Goal: Information Seeking & Learning: Learn about a topic

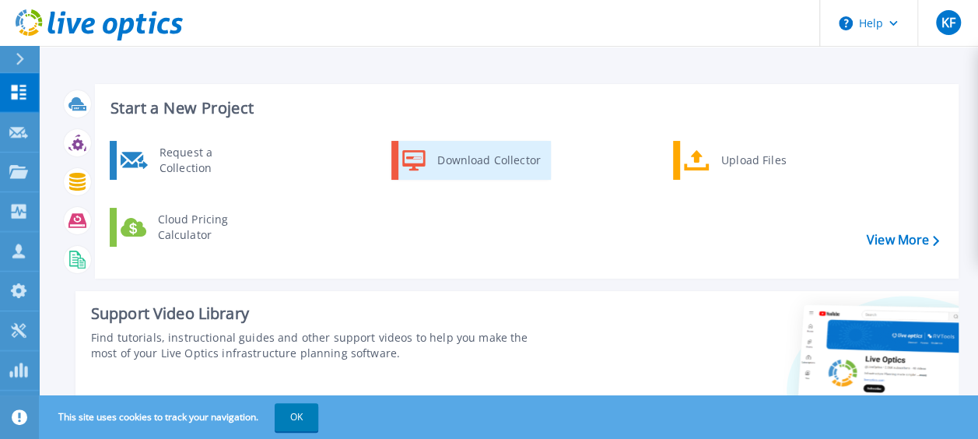
click at [467, 149] on div "Download Collector" at bounding box center [487, 160] width 117 height 31
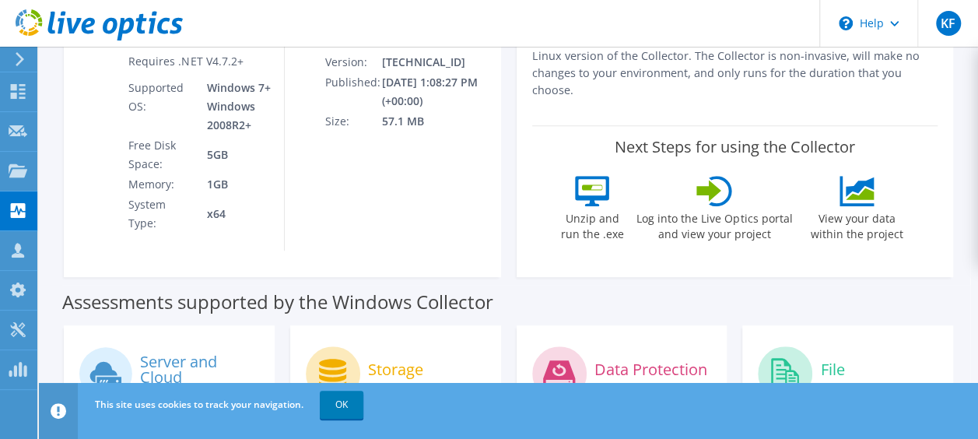
scroll to position [156, 0]
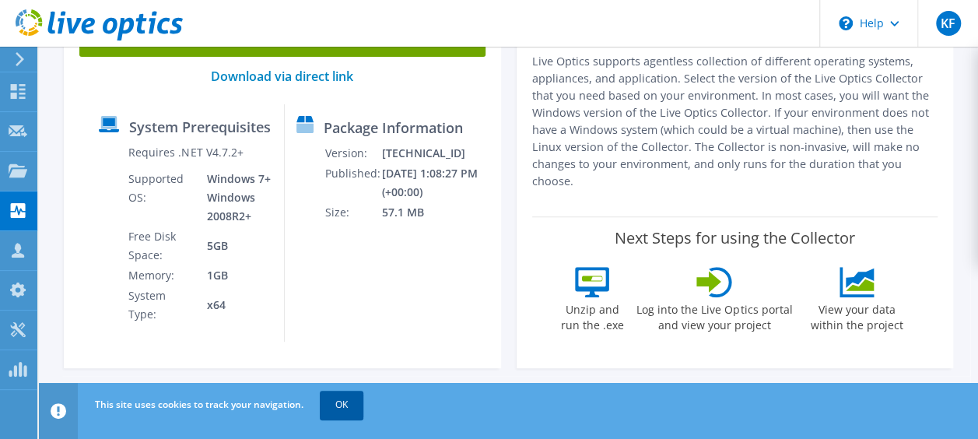
click at [345, 407] on link "OK" at bounding box center [342, 405] width 44 height 28
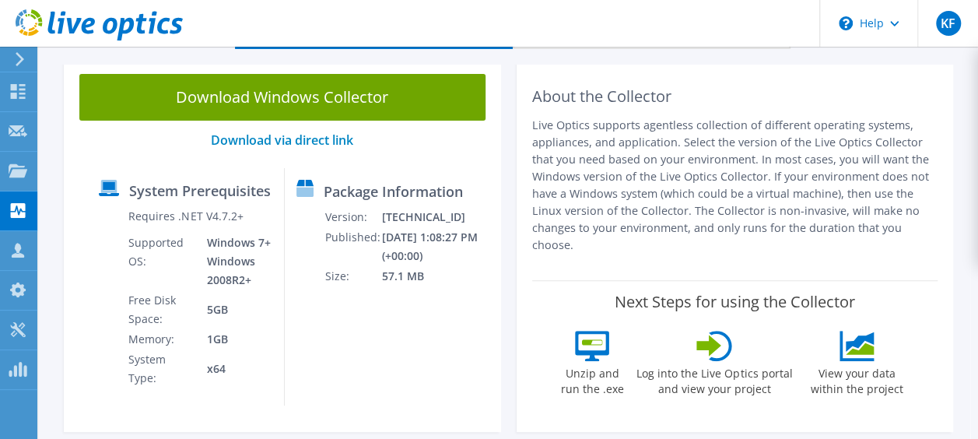
scroll to position [0, 0]
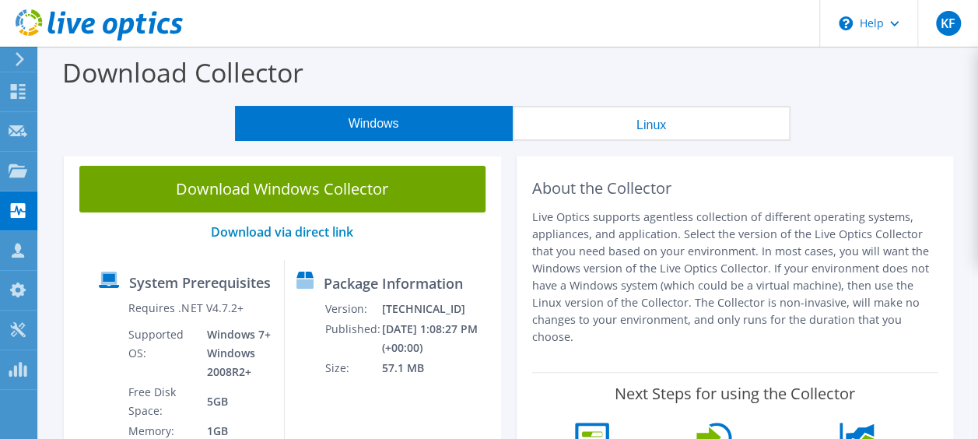
click at [624, 121] on button "Linux" at bounding box center [652, 123] width 278 height 35
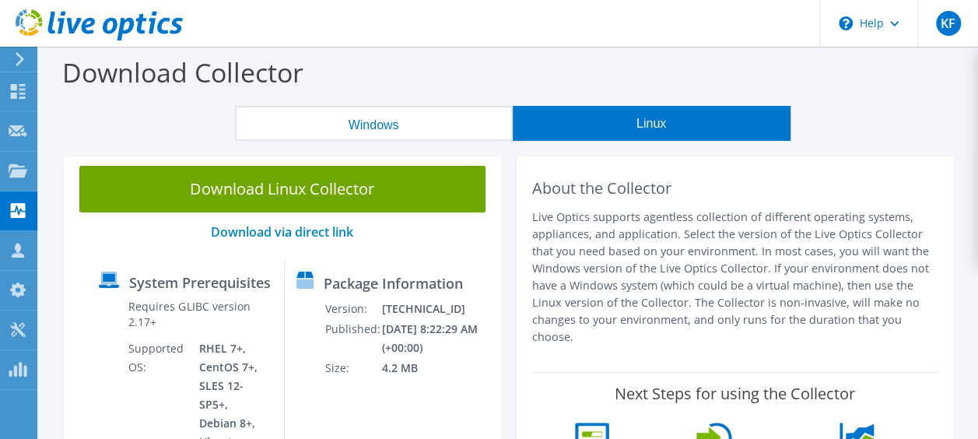
click at [390, 129] on button "Windows" at bounding box center [374, 123] width 278 height 35
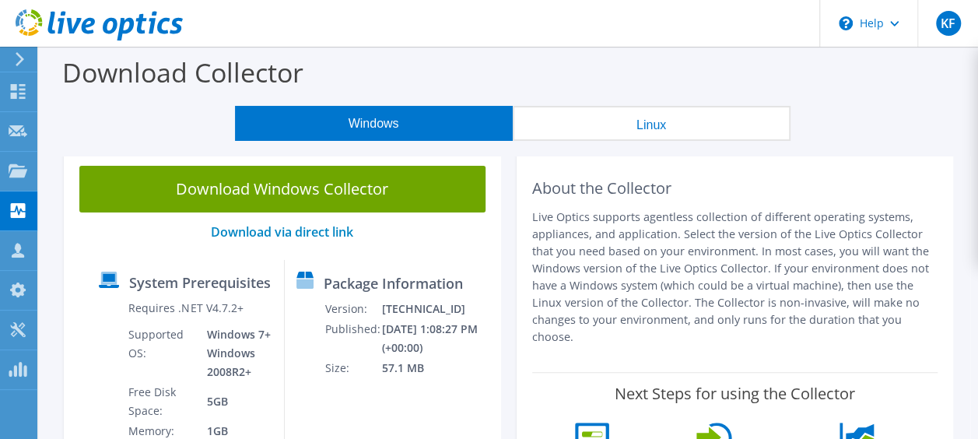
click at [589, 131] on button "Linux" at bounding box center [652, 123] width 278 height 35
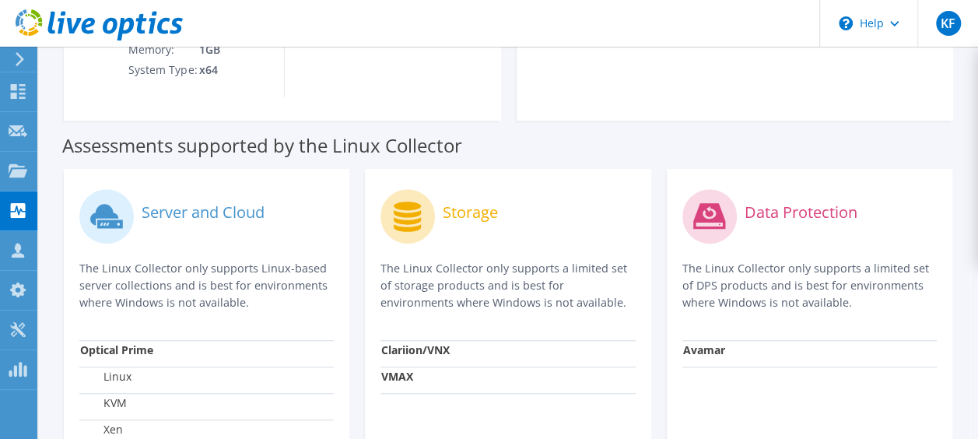
scroll to position [54, 0]
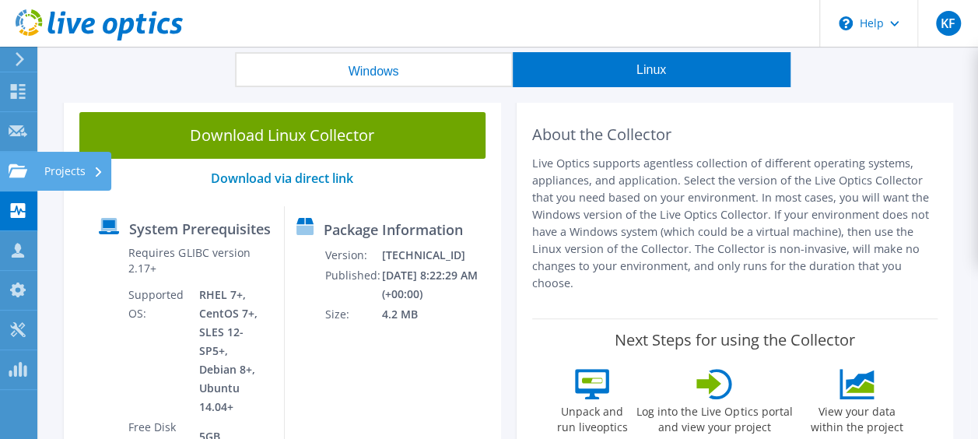
click at [16, 166] on use at bounding box center [18, 169] width 19 height 13
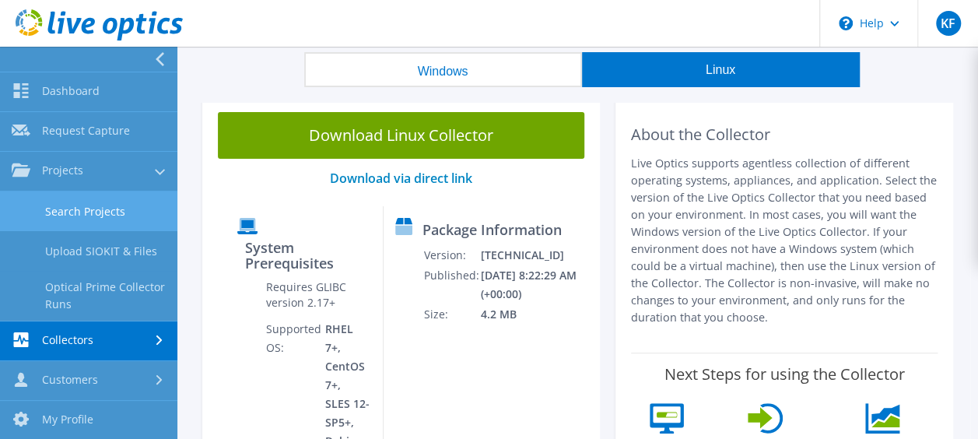
click at [68, 207] on link "Search Projects" at bounding box center [88, 211] width 177 height 40
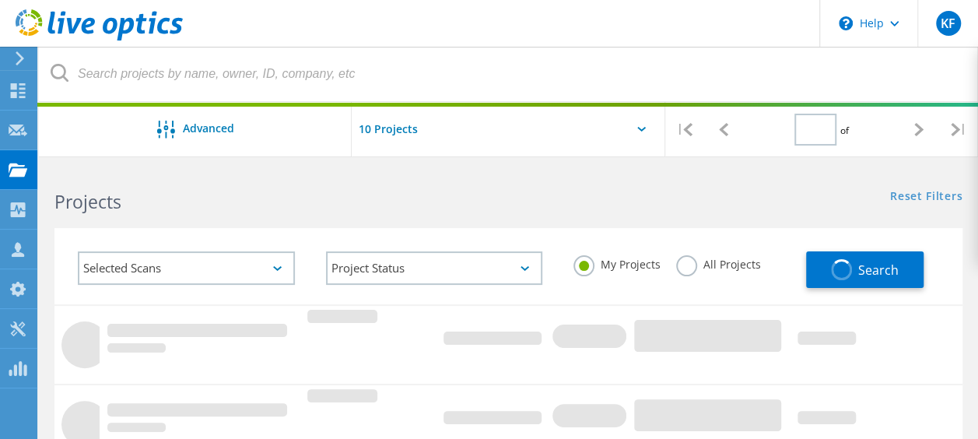
type input "1"
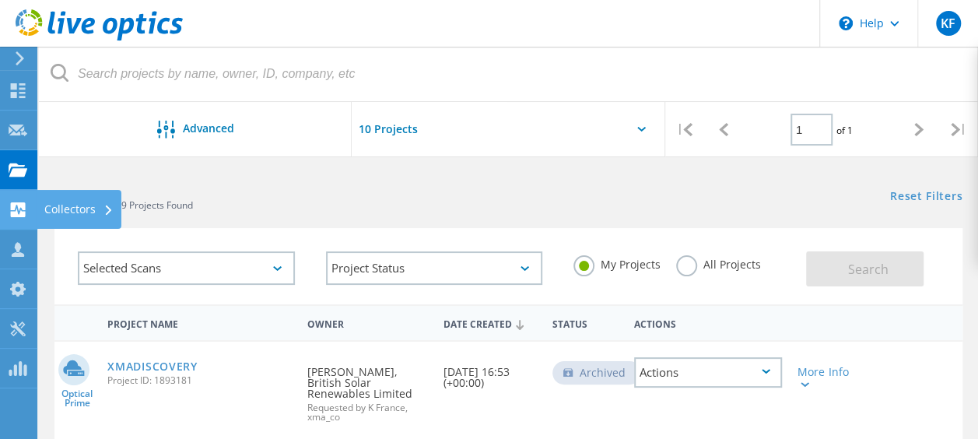
click at [10, 205] on icon at bounding box center [18, 209] width 19 height 15
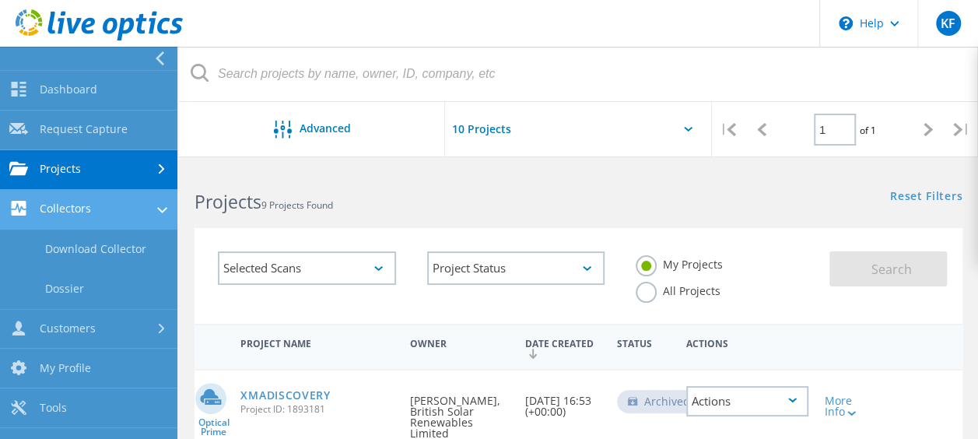
click at [76, 213] on link "Collectors" at bounding box center [88, 210] width 177 height 40
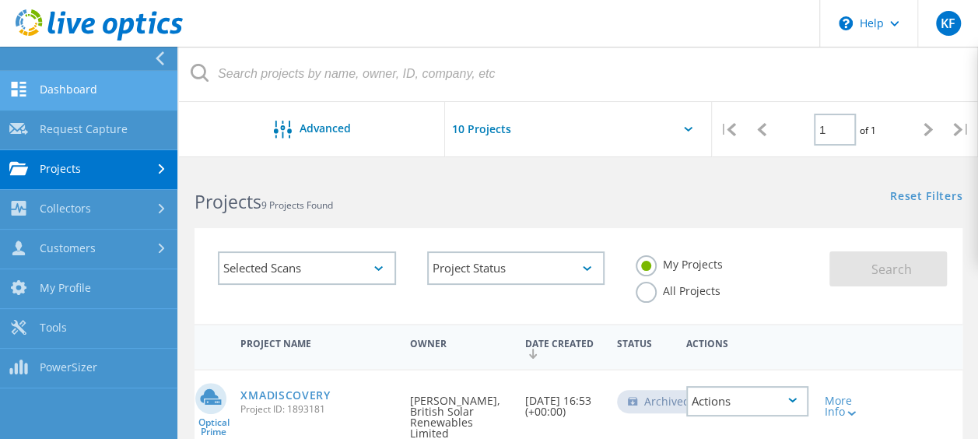
click at [75, 81] on link "Dashboard" at bounding box center [88, 91] width 177 height 40
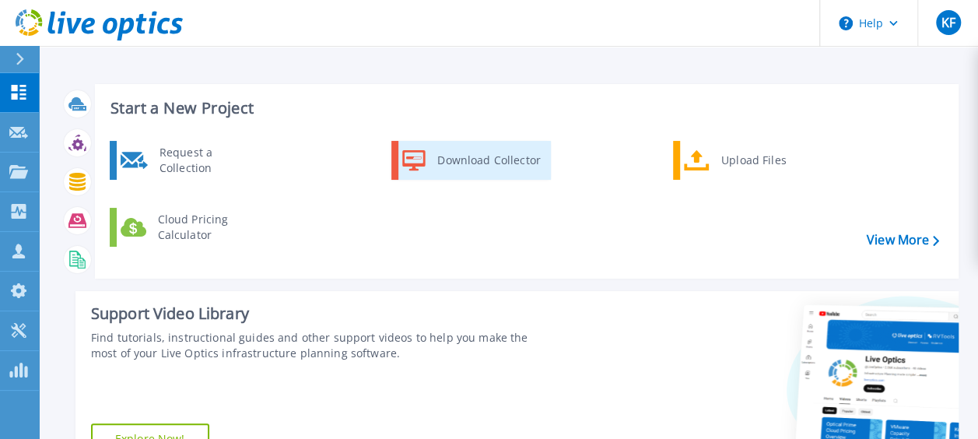
click at [455, 169] on div "Download Collector" at bounding box center [487, 160] width 117 height 31
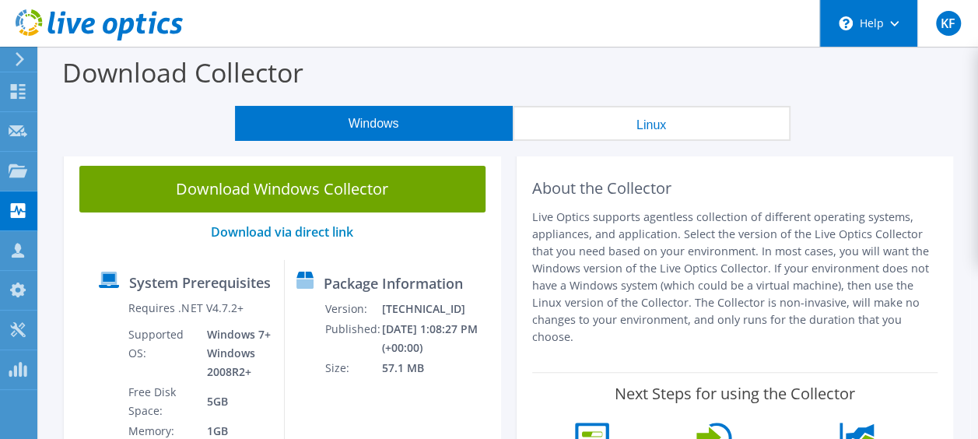
click at [888, 23] on div "\n Help" at bounding box center [868, 23] width 98 height 47
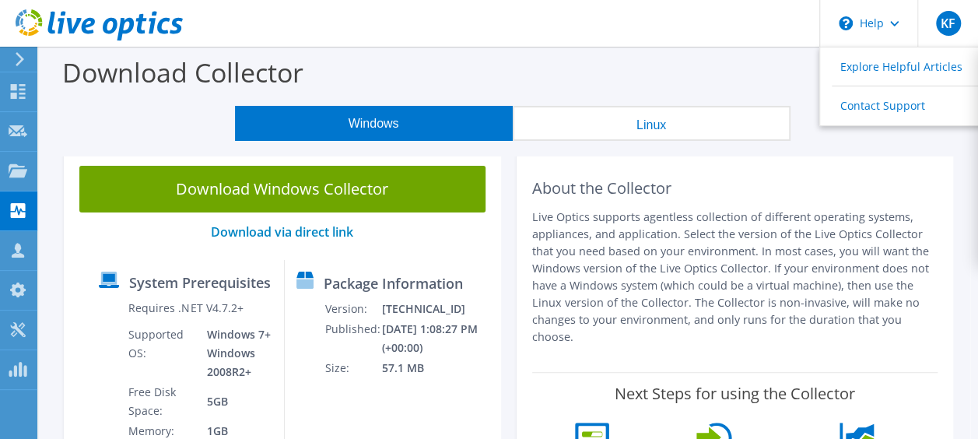
click at [688, 226] on p "Live Optics supports agentless collection of different operating systems, appli…" at bounding box center [735, 276] width 406 height 137
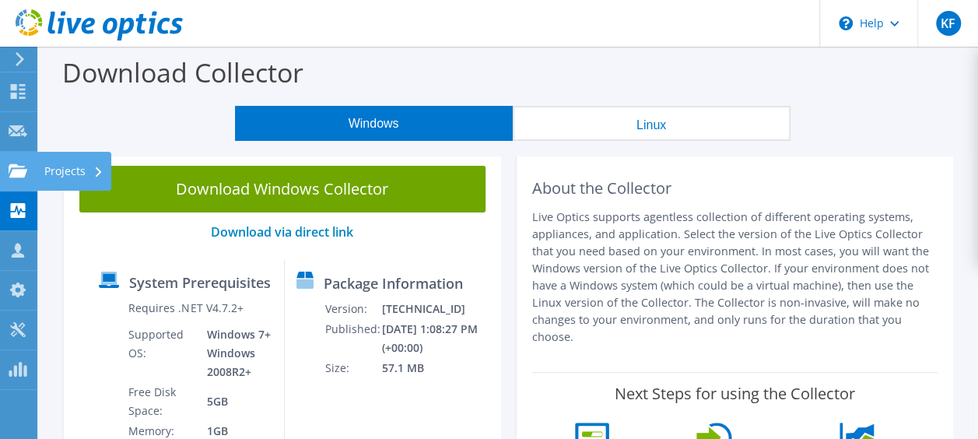
click at [16, 169] on use at bounding box center [18, 169] width 19 height 13
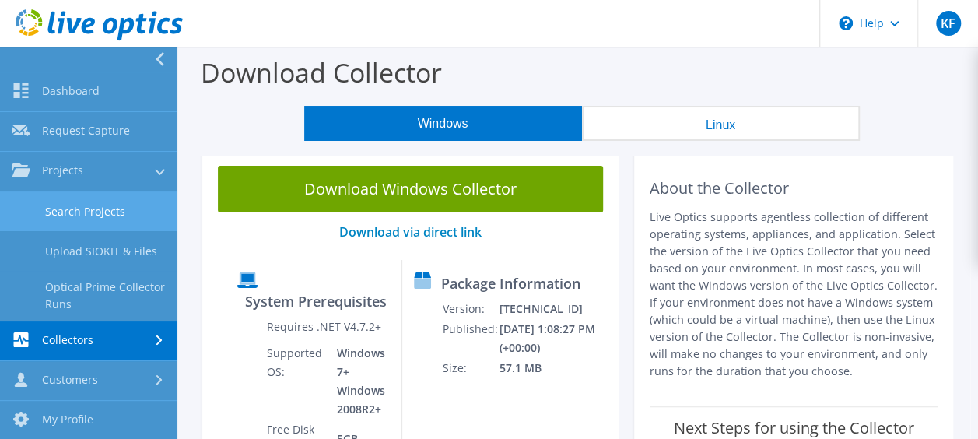
click at [106, 208] on link "Search Projects" at bounding box center [88, 211] width 177 height 40
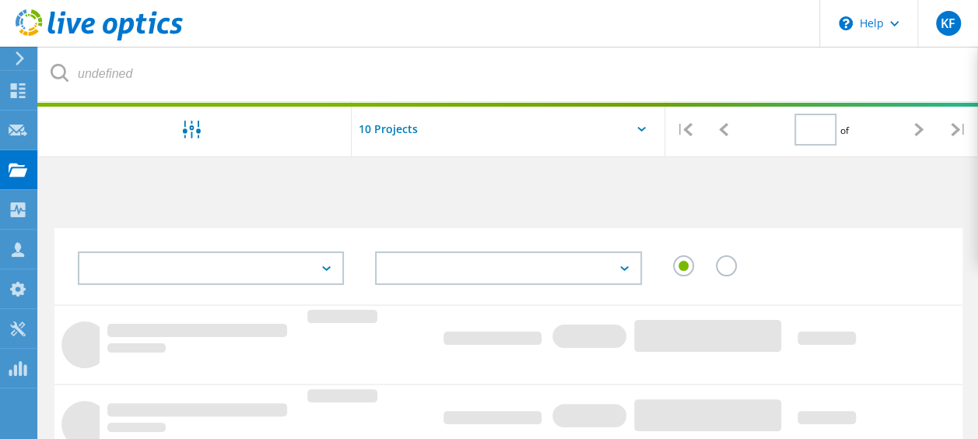
type input "1"
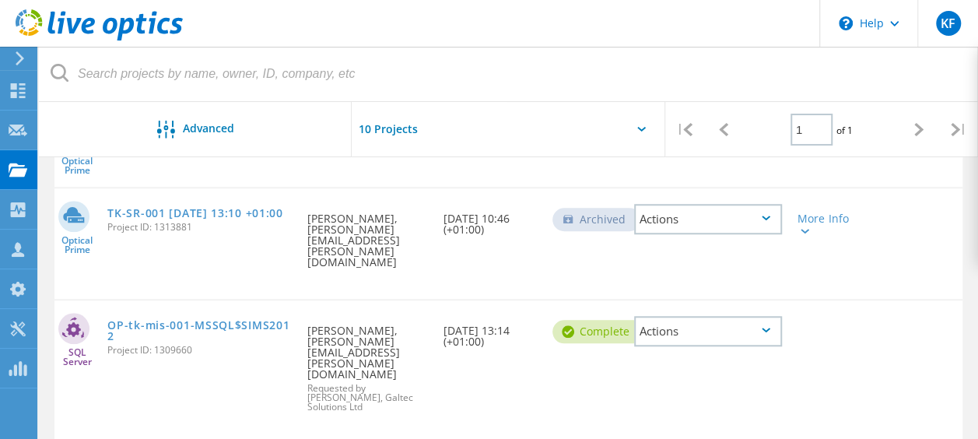
scroll to position [540, 0]
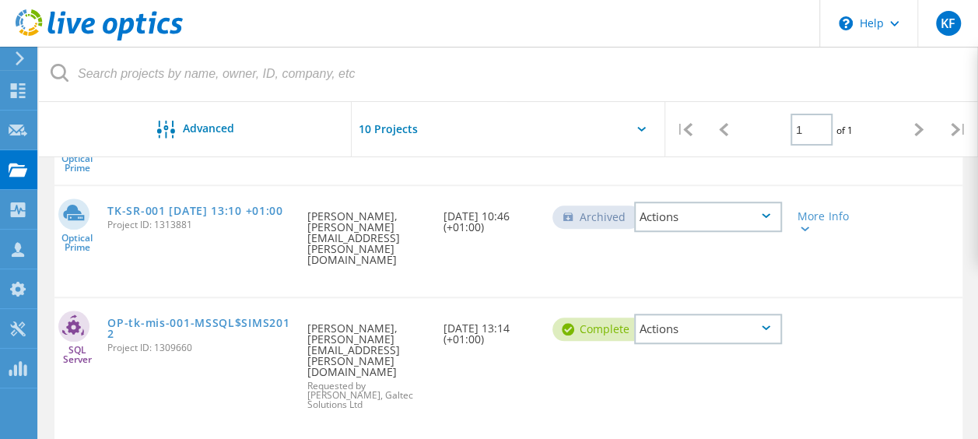
click at [650, 313] on div "Actions" at bounding box center [708, 328] width 148 height 30
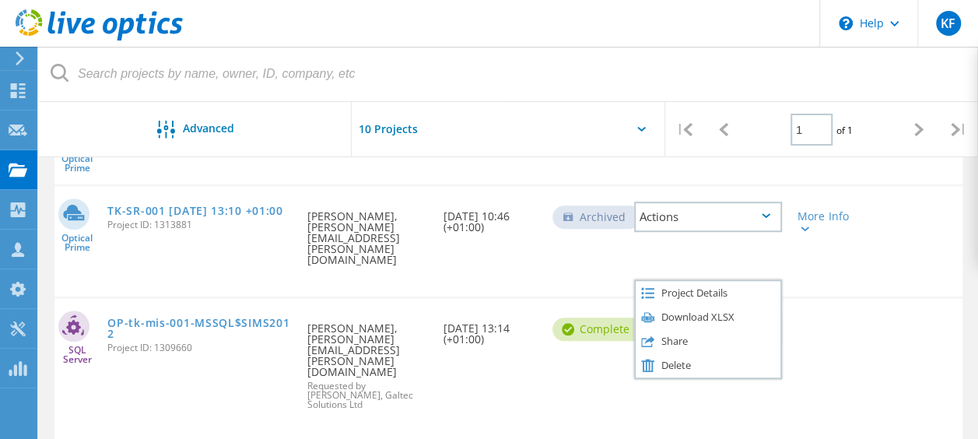
click at [501, 316] on div "SQL Server OP-tk-mis-001-MSSQL$SIMS2012 Project ID: 1309660 Requested By [PERSO…" at bounding box center [508, 369] width 908 height 142
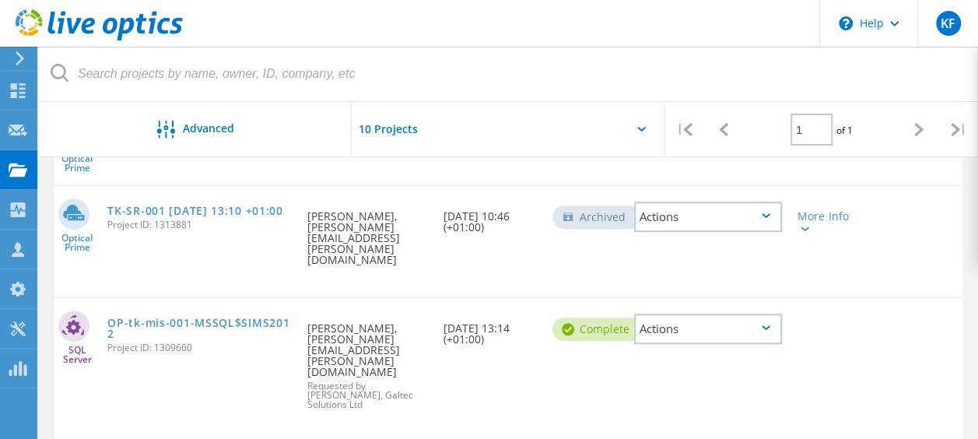
click at [661, 313] on div "Actions" at bounding box center [708, 328] width 148 height 30
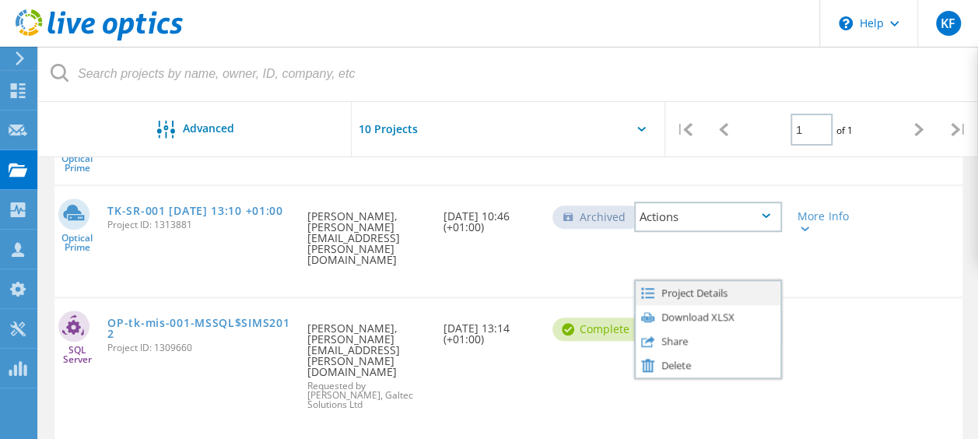
click at [663, 281] on div "Project Details" at bounding box center [708, 293] width 145 height 24
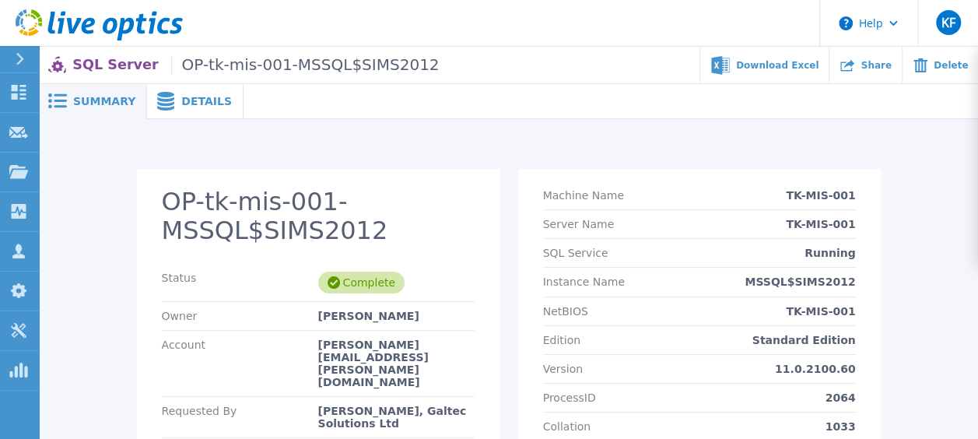
click at [204, 106] on span "Details" at bounding box center [206, 101] width 51 height 11
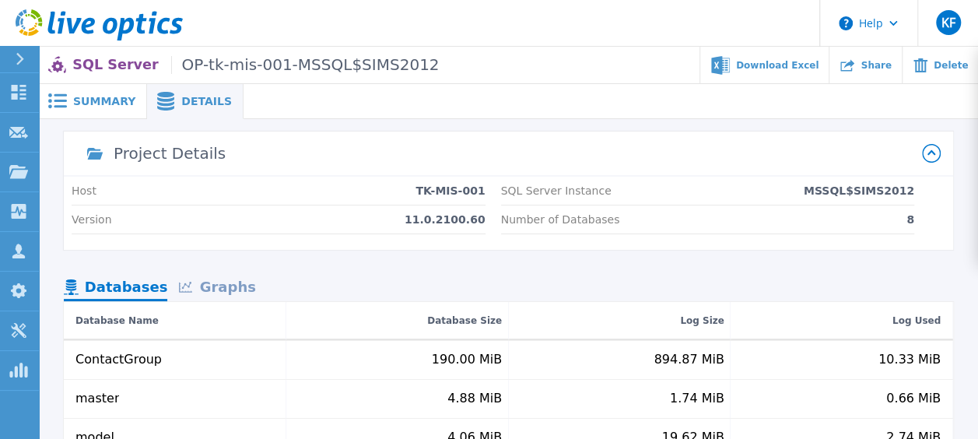
click at [83, 96] on span "Summary" at bounding box center [104, 101] width 62 height 11
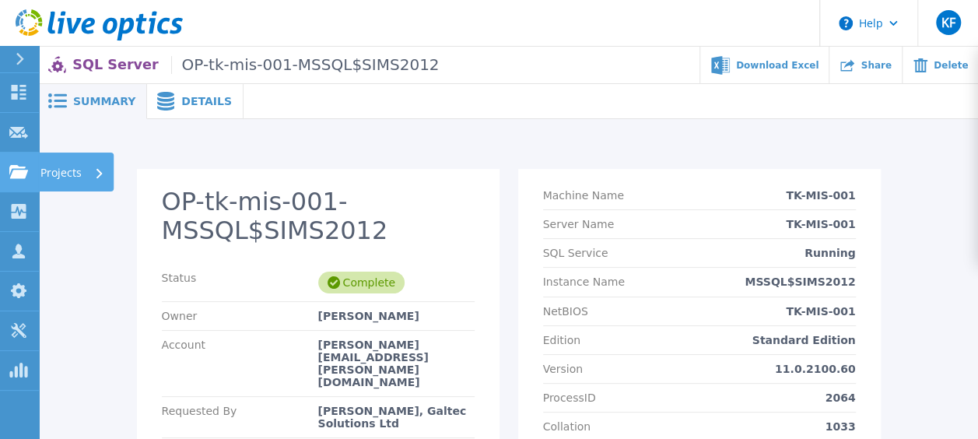
click at [17, 170] on icon at bounding box center [18, 171] width 19 height 13
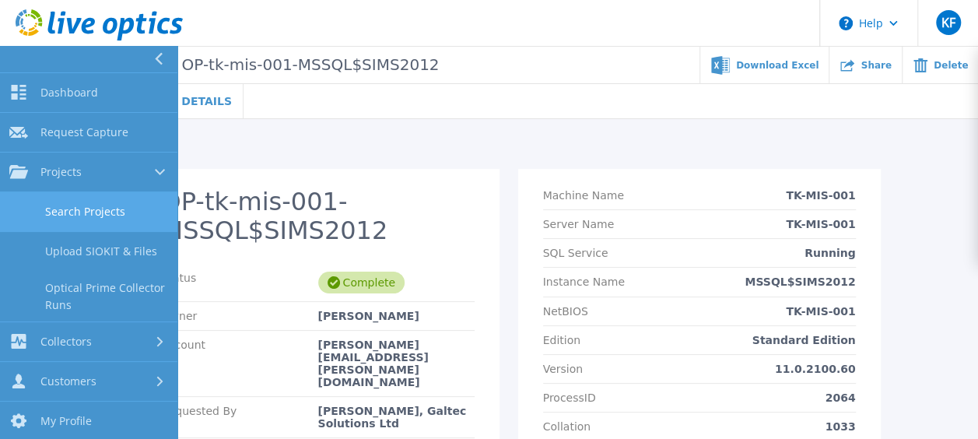
click at [101, 213] on link "Search Projects" at bounding box center [88, 212] width 177 height 40
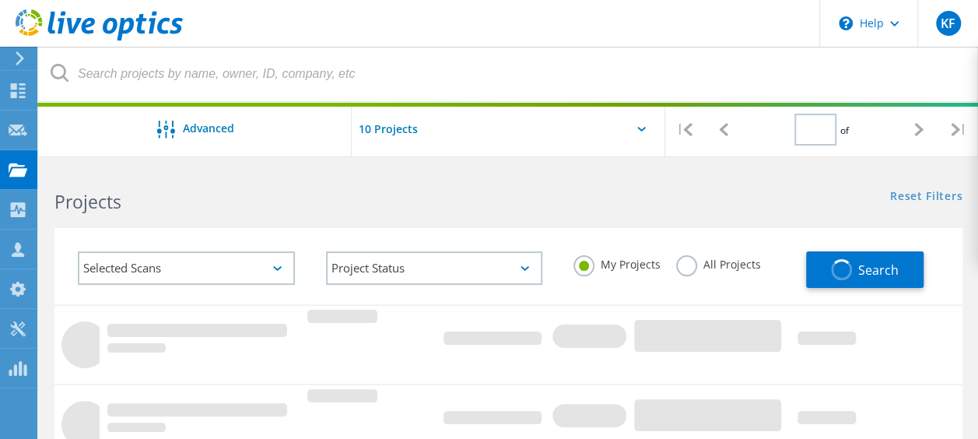
type input "1"
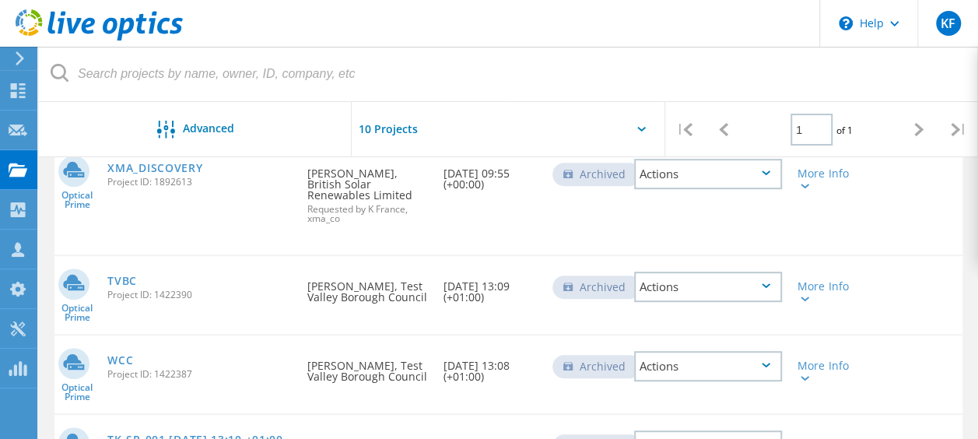
scroll to position [156, 0]
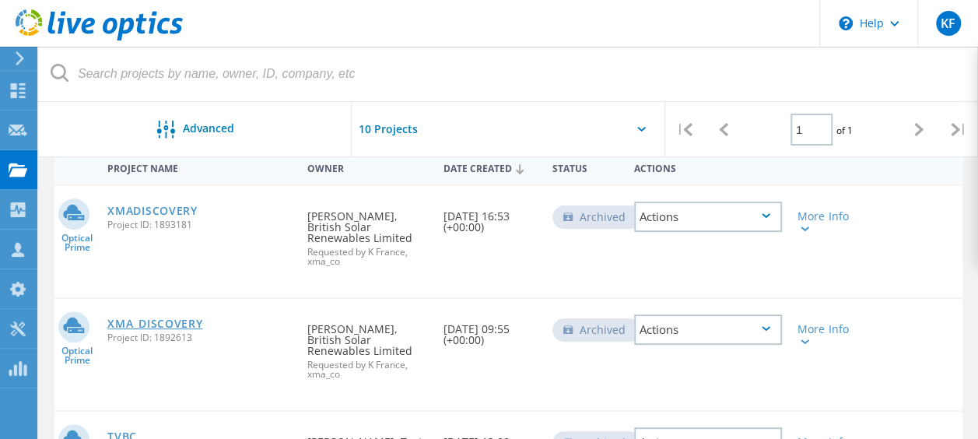
click at [149, 318] on link "XMA_DISCOVERY" at bounding box center [154, 323] width 95 height 11
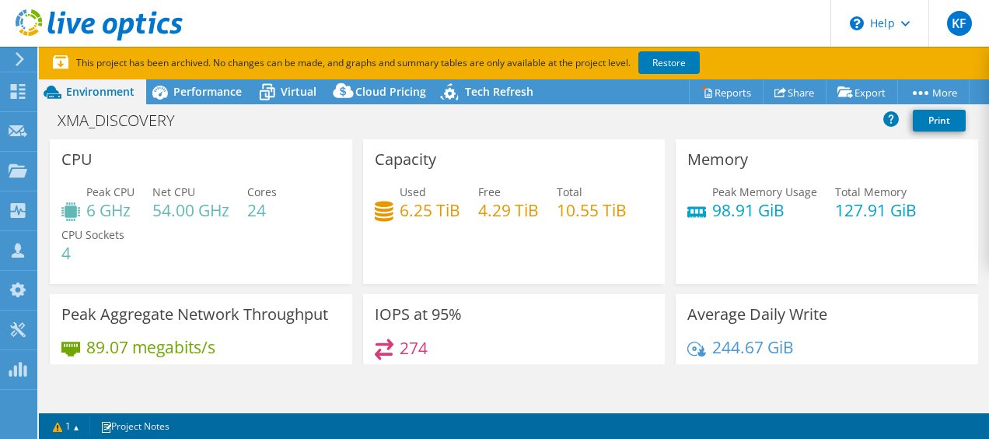
select select "USD"
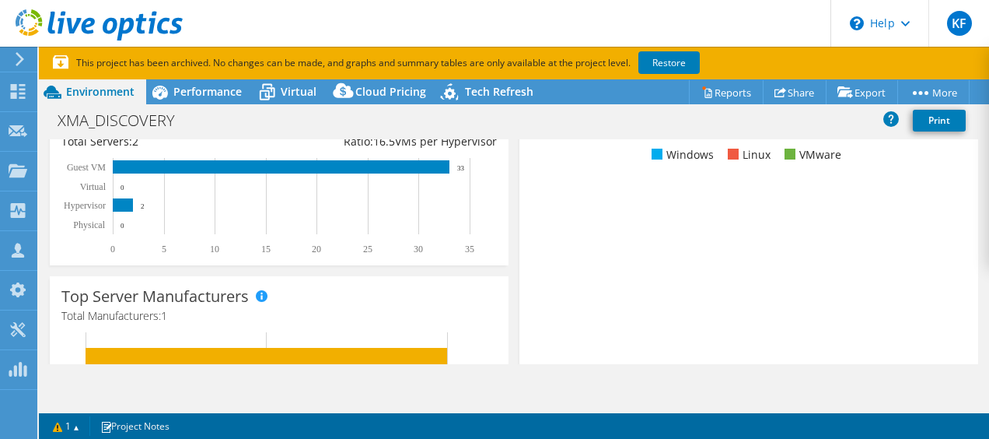
scroll to position [311, 0]
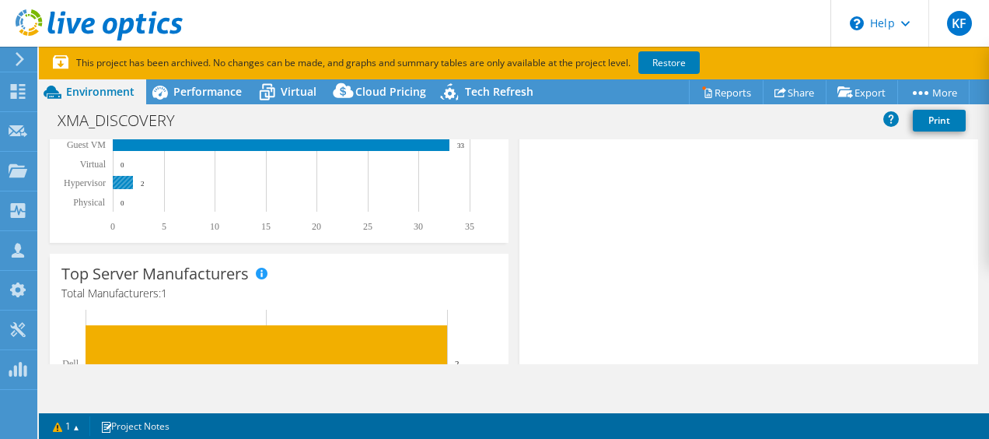
click at [123, 181] on rect at bounding box center [123, 182] width 20 height 13
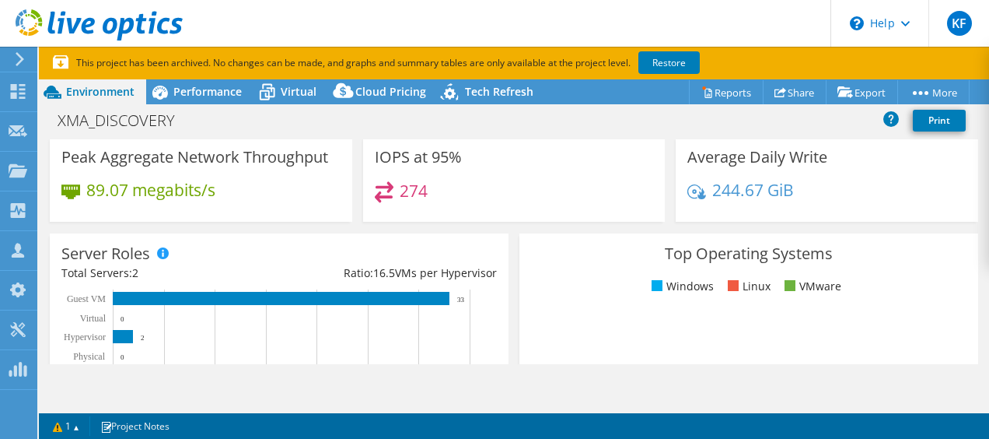
scroll to position [156, 0]
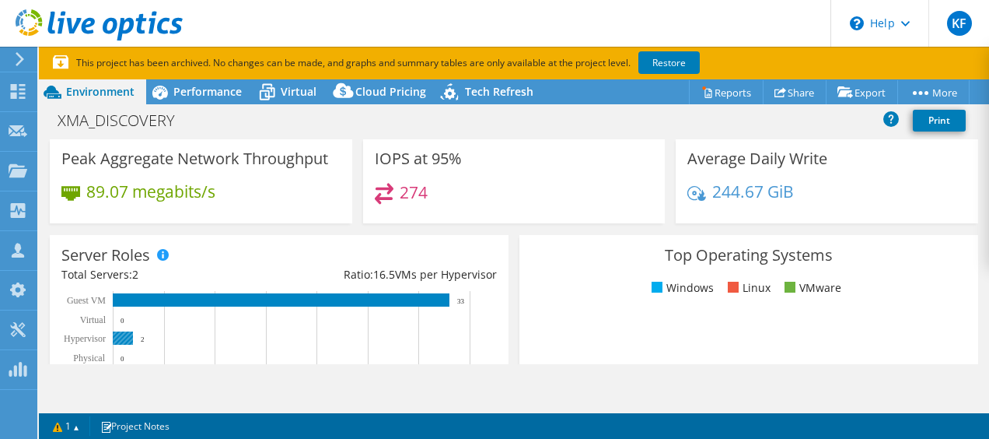
click at [119, 334] on rect at bounding box center [123, 337] width 20 height 13
click at [118, 334] on rect at bounding box center [123, 337] width 20 height 13
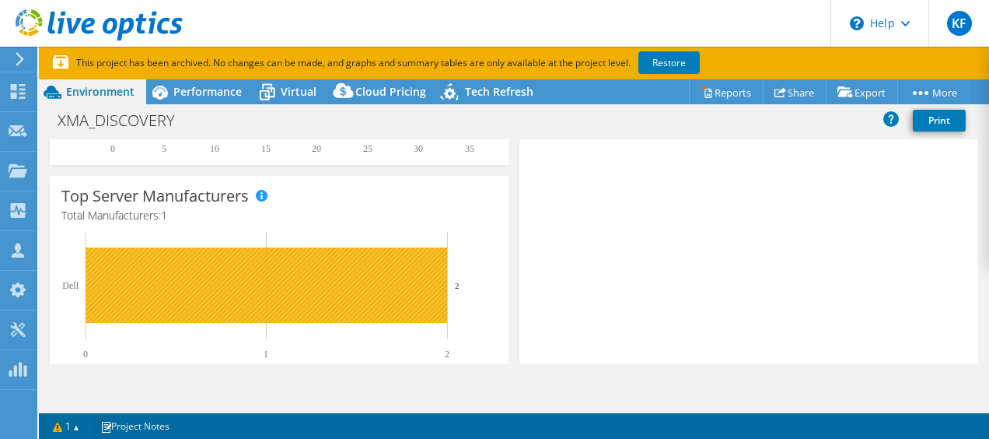
scroll to position [0, 0]
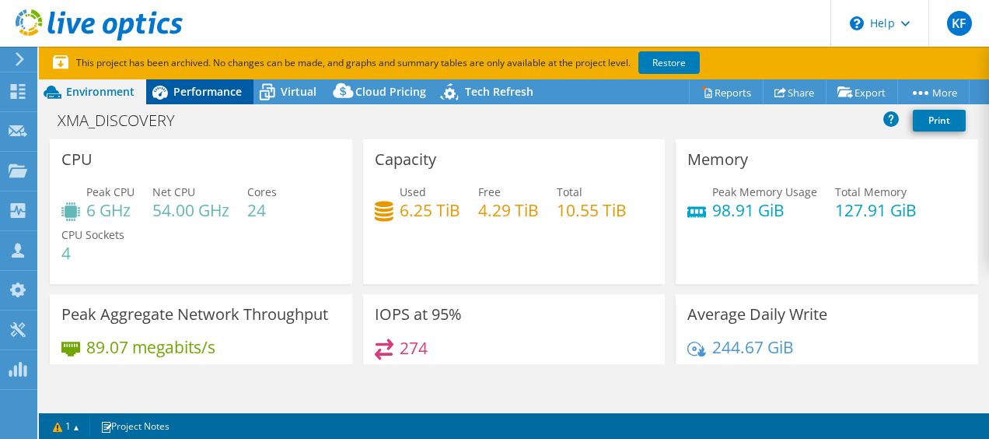
click at [203, 95] on span "Performance" at bounding box center [207, 91] width 68 height 15
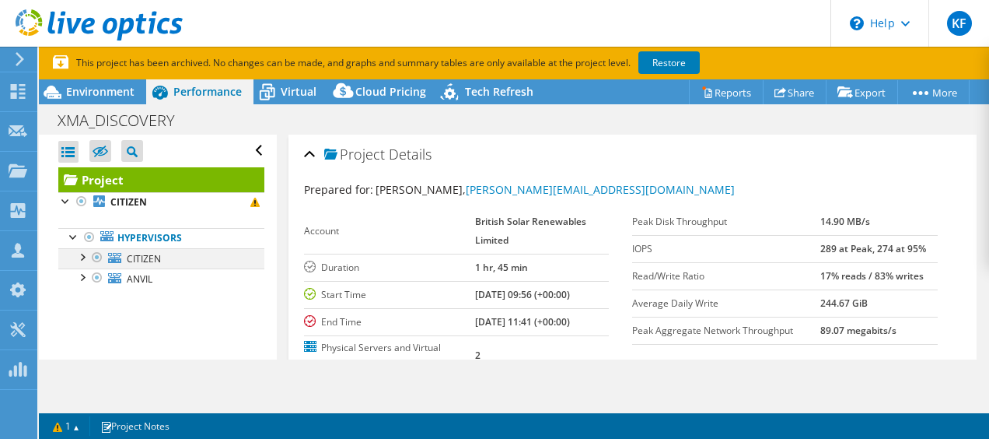
click at [79, 250] on div at bounding box center [82, 256] width 16 height 16
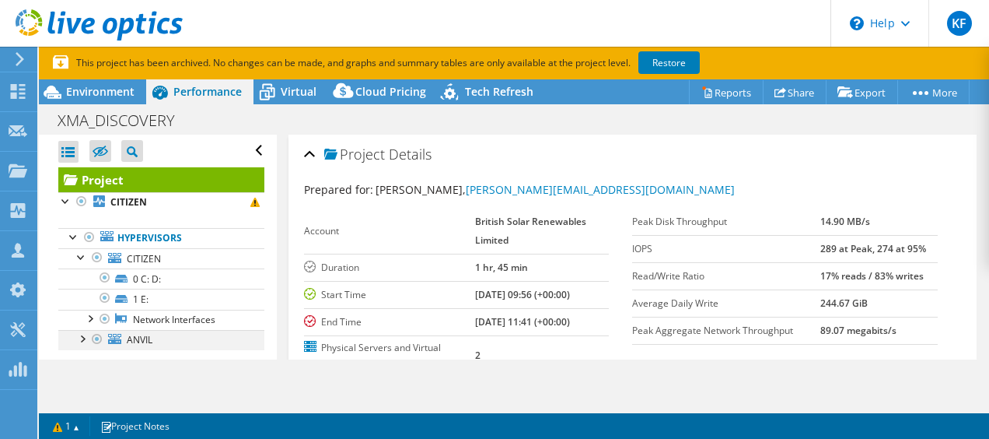
click at [80, 336] on div at bounding box center [82, 338] width 16 height 16
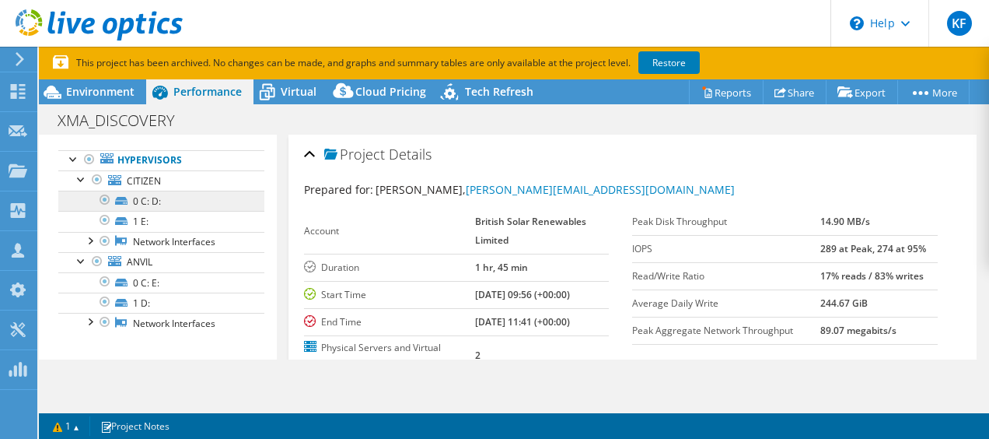
scroll to position [83, 0]
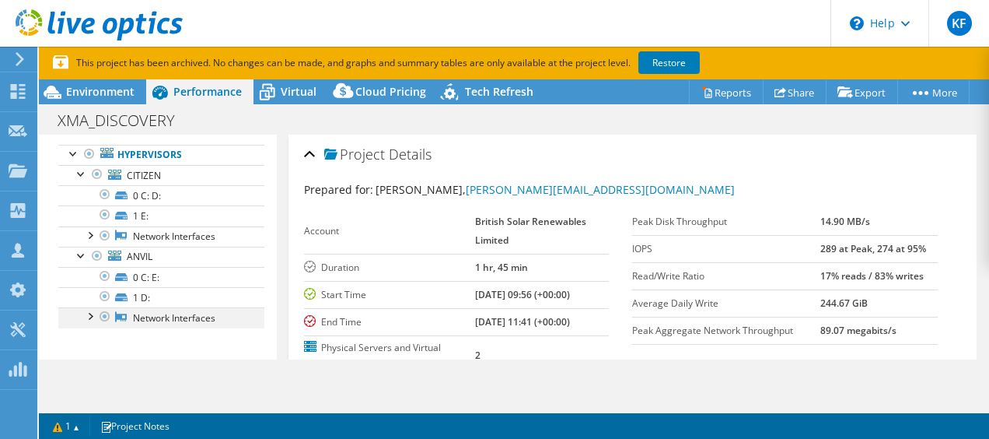
click at [93, 313] on div at bounding box center [90, 315] width 16 height 16
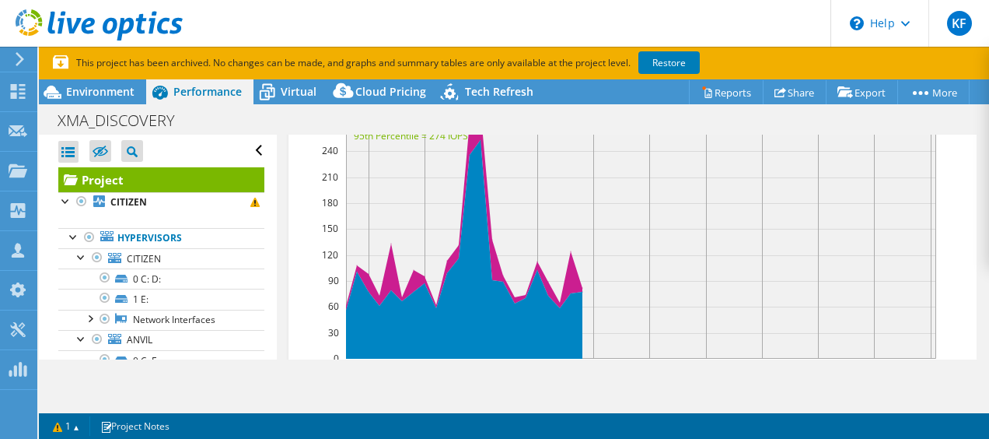
scroll to position [545, 0]
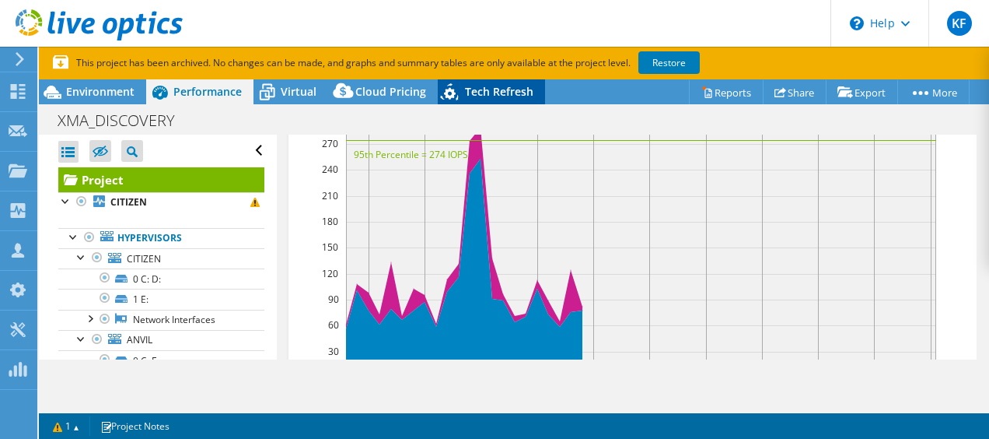
click at [523, 95] on span "Tech Refresh" at bounding box center [499, 91] width 68 height 15
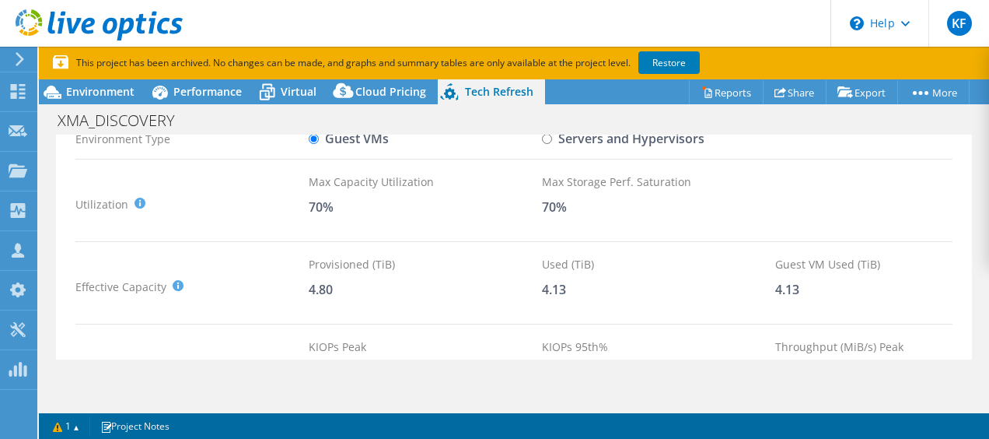
scroll to position [0, 0]
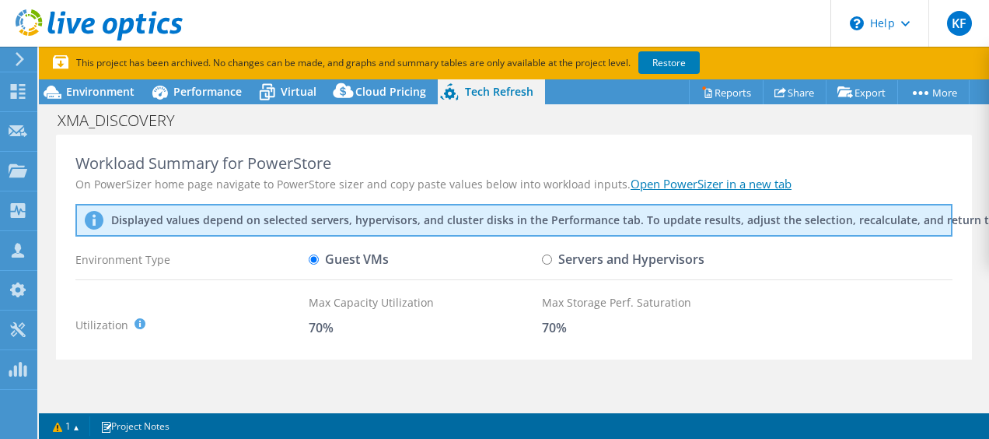
click at [694, 177] on link "Open PowerSizer in a new tab" at bounding box center [711, 184] width 161 height 16
click at [685, 185] on link "Open PowerSizer in a new tab" at bounding box center [711, 184] width 161 height 16
click at [185, 86] on span "Performance" at bounding box center [207, 91] width 68 height 15
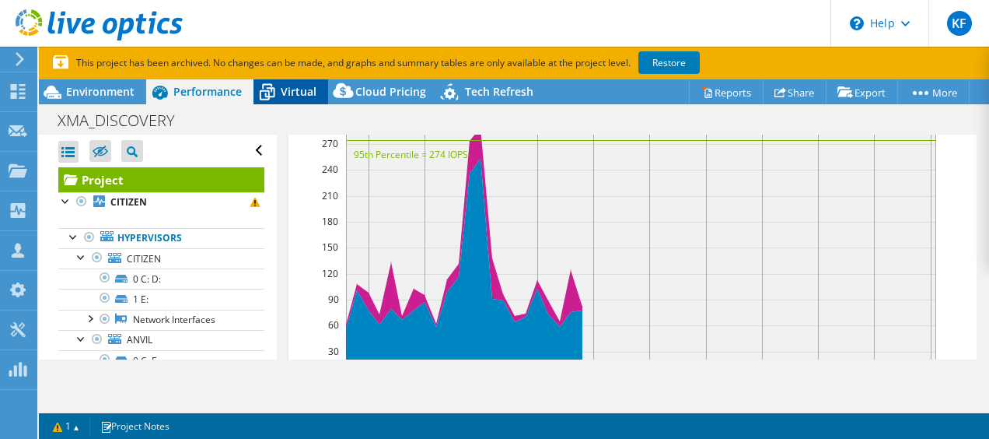
click at [289, 84] on span "Virtual" at bounding box center [299, 91] width 36 height 15
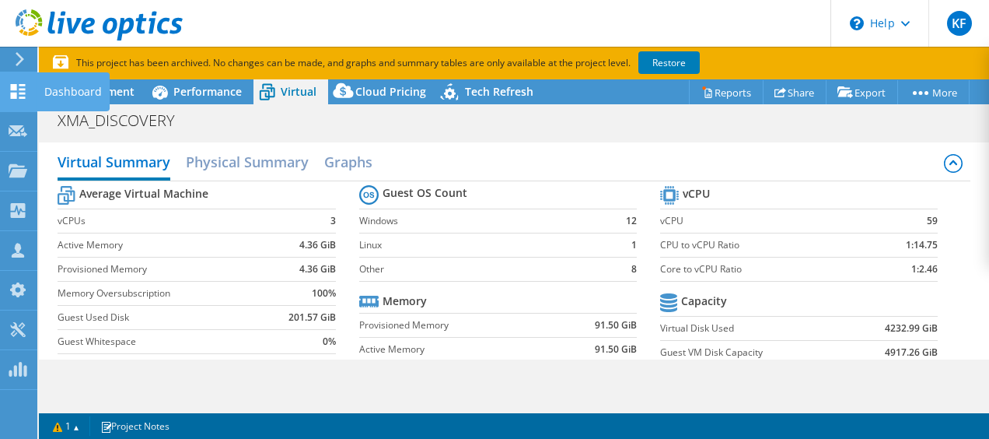
click at [19, 100] on div at bounding box center [18, 93] width 19 height 17
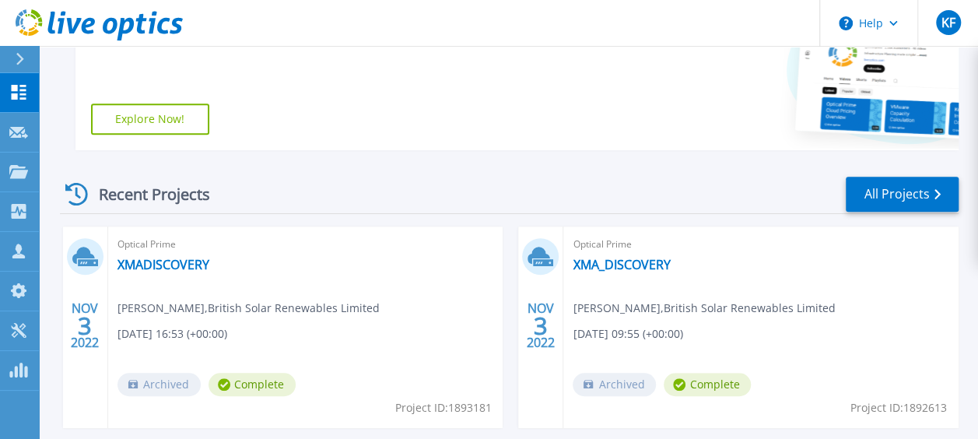
scroll to position [398, 0]
